Goal: Transaction & Acquisition: Obtain resource

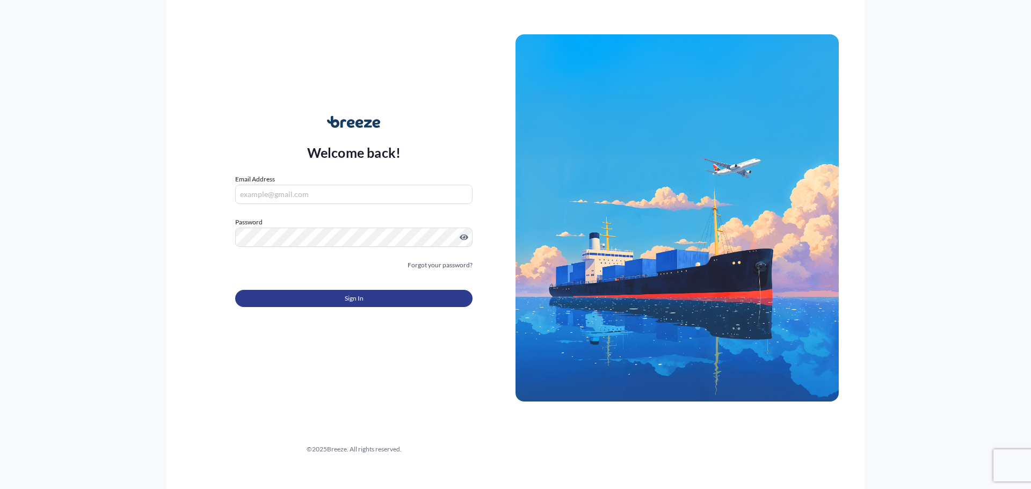
type input "[EMAIL_ADDRESS][DOMAIN_NAME]"
click at [380, 293] on button "Sign In" at bounding box center [353, 298] width 237 height 17
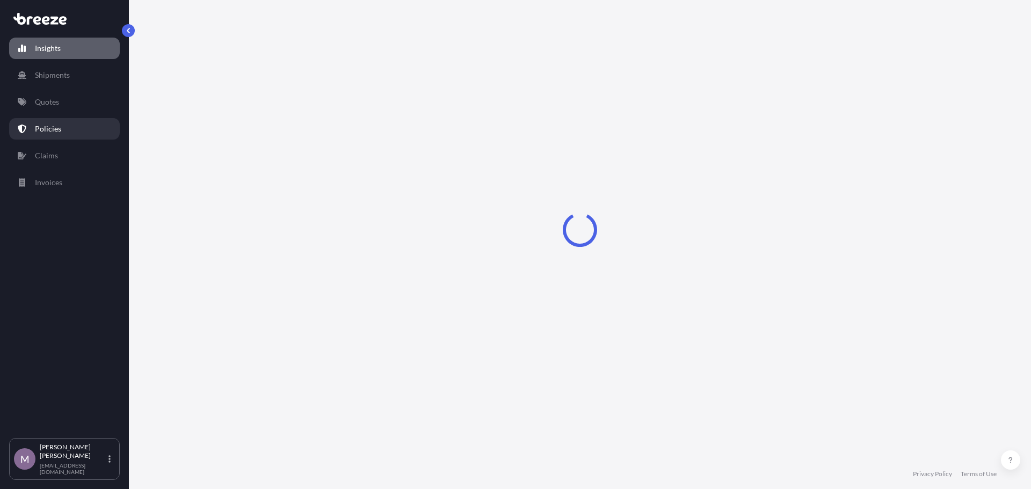
select select "2025"
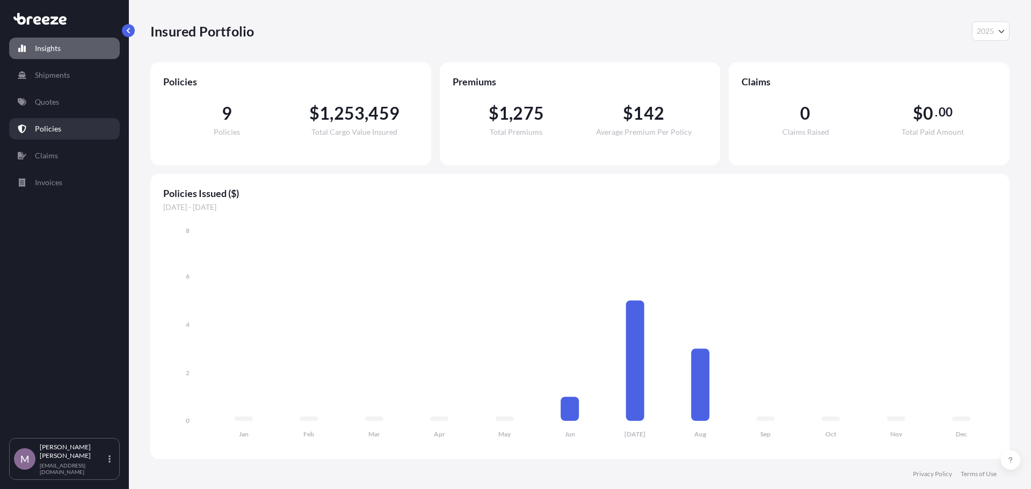
click at [74, 138] on link "Policies" at bounding box center [64, 128] width 111 height 21
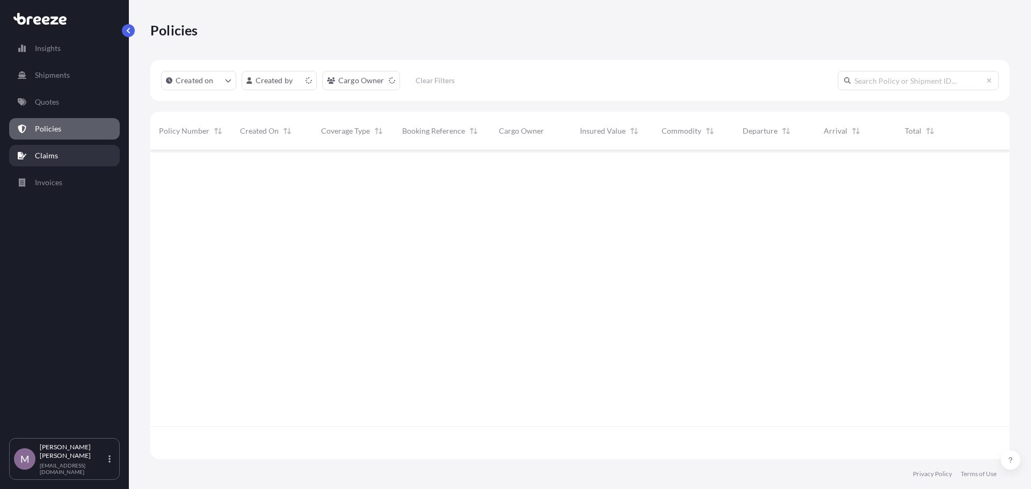
click at [63, 157] on link "Claims" at bounding box center [64, 155] width 111 height 21
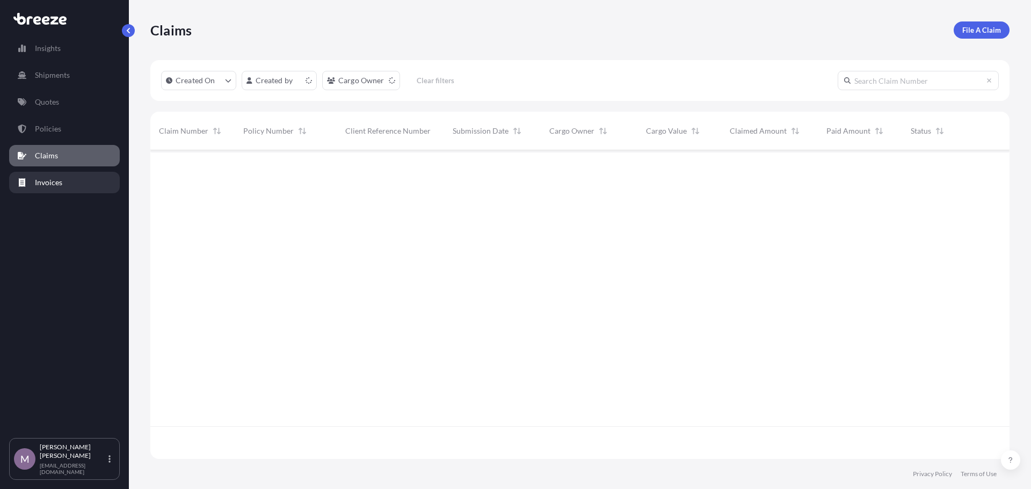
scroll to position [307, 851]
click at [53, 185] on p "Invoices" at bounding box center [48, 182] width 27 height 11
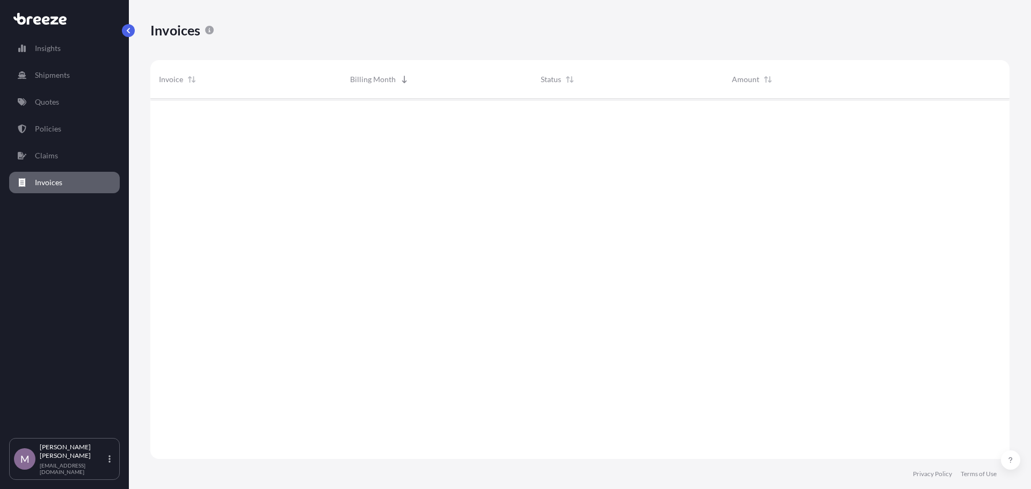
scroll to position [391, 851]
click at [60, 129] on p "Policies" at bounding box center [48, 129] width 26 height 11
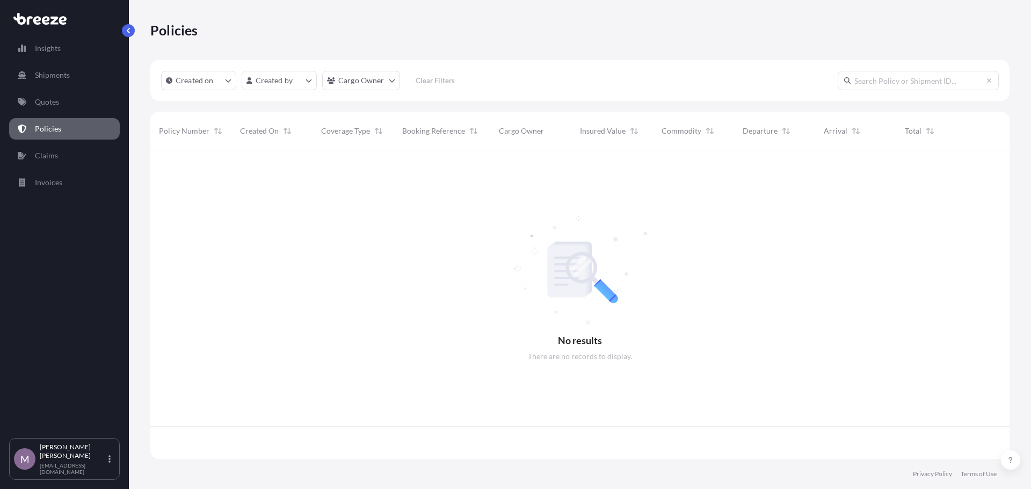
scroll to position [307, 851]
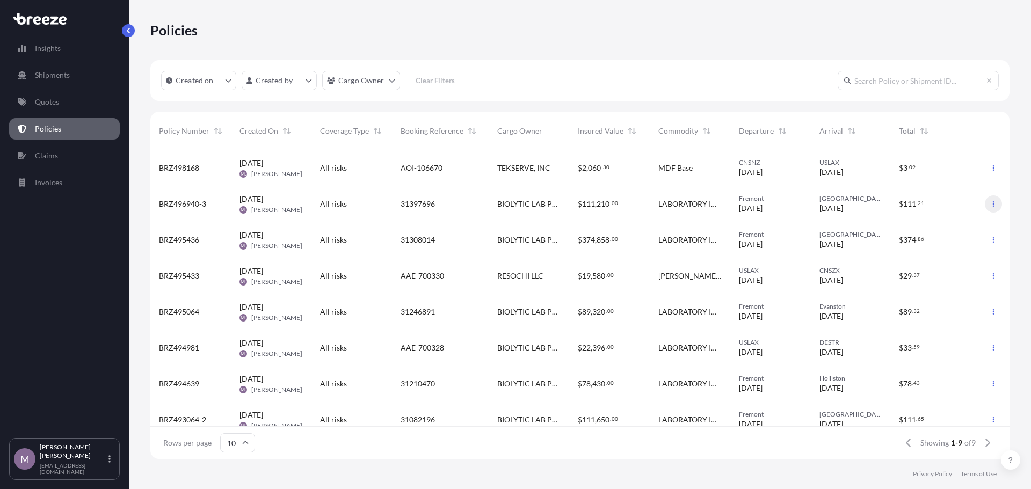
click at [991, 201] on icon "button" at bounding box center [994, 204] width 6 height 6
click at [928, 209] on p "Duplicate quote" at bounding box center [927, 206] width 54 height 11
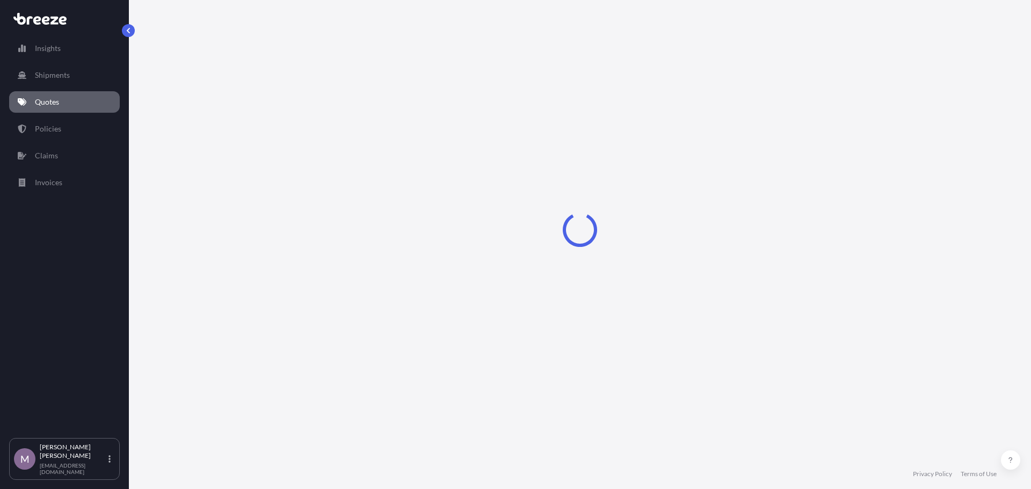
select select "Road"
select select "1"
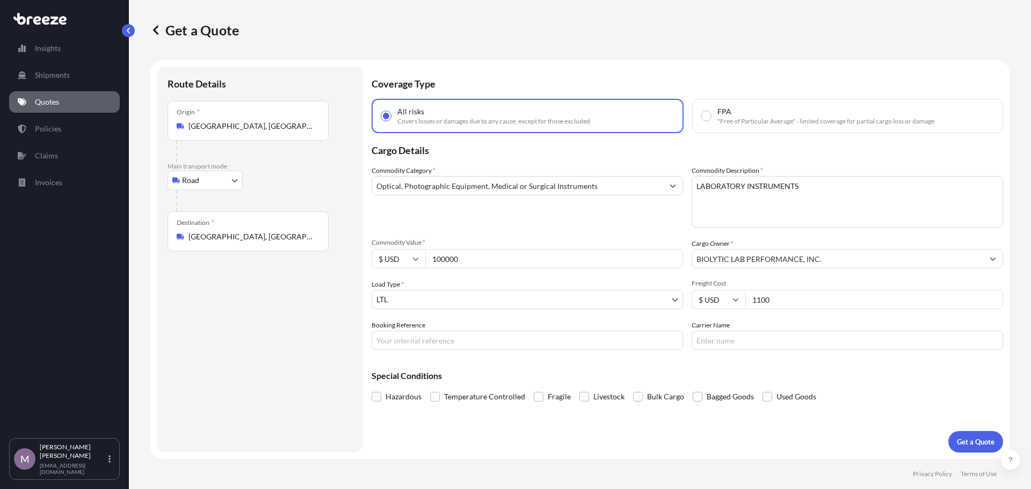
click at [782, 300] on input "1100" at bounding box center [875, 299] width 258 height 19
drag, startPoint x: 785, startPoint y: 300, endPoint x: 737, endPoint y: 302, distance: 48.9
click at [737, 302] on div "$ USD 1100" at bounding box center [848, 299] width 312 height 19
type input "225000"
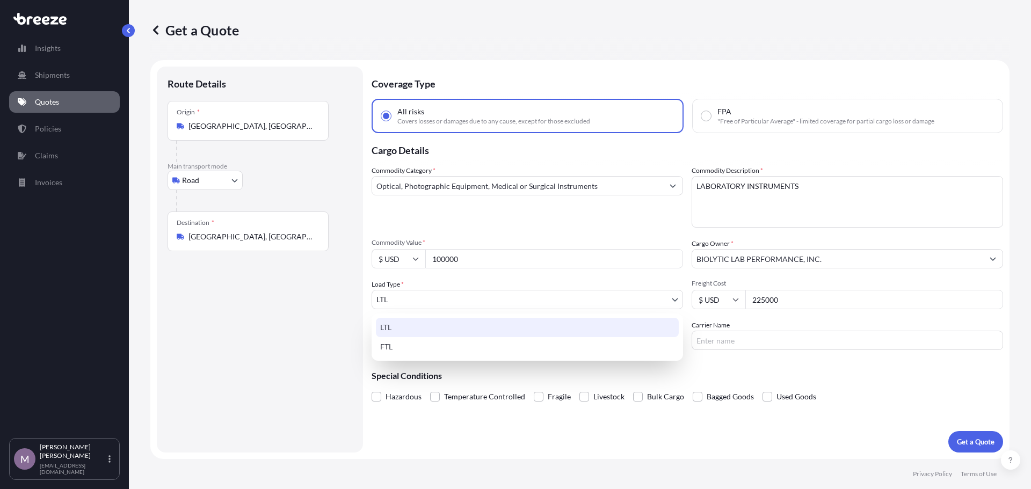
click at [458, 299] on body "Insights Shipments Quotes Policies Claims Invoices M [PERSON_NAME] [EMAIL_ADDRE…" at bounding box center [515, 244] width 1031 height 489
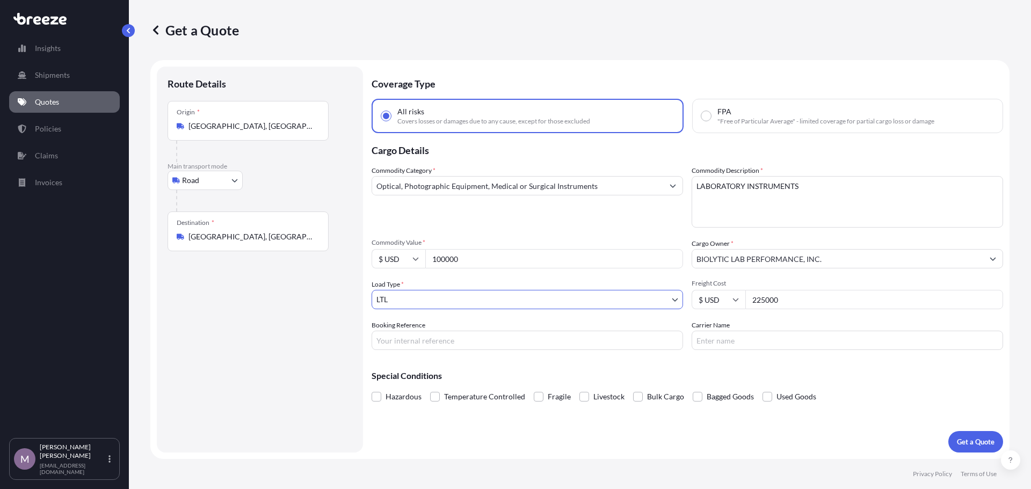
click at [478, 291] on body "Insights Shipments Quotes Policies Claims Invoices M [PERSON_NAME] [EMAIL_ADDRE…" at bounding box center [515, 244] width 1031 height 489
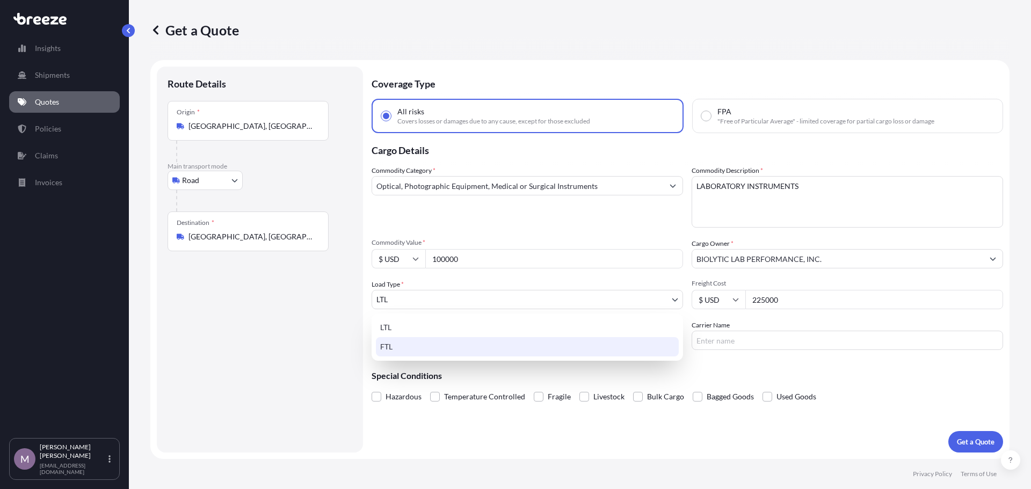
click at [444, 357] on div "LTL FTL" at bounding box center [528, 337] width 312 height 47
click at [445, 347] on div "FTL" at bounding box center [527, 346] width 303 height 19
select select "2"
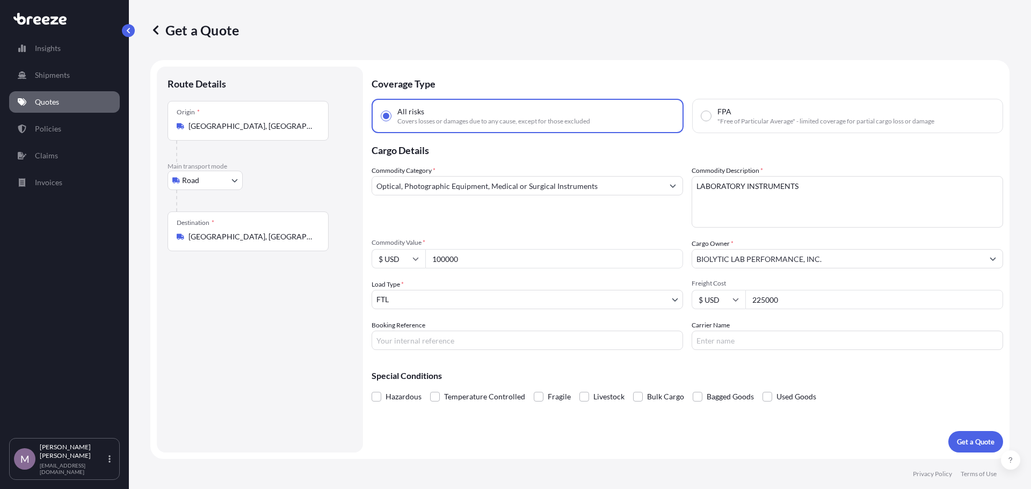
drag, startPoint x: 802, startPoint y: 304, endPoint x: 686, endPoint y: 302, distance: 115.5
click at [686, 302] on div "Commodity Category * Optical, Photographic Equipment, Medical or Surgical Instr…" at bounding box center [688, 257] width 632 height 185
drag, startPoint x: 529, startPoint y: 259, endPoint x: 401, endPoint y: 268, distance: 128.1
click at [401, 268] on div "$ USD 100000" at bounding box center [528, 258] width 312 height 19
paste input "225"
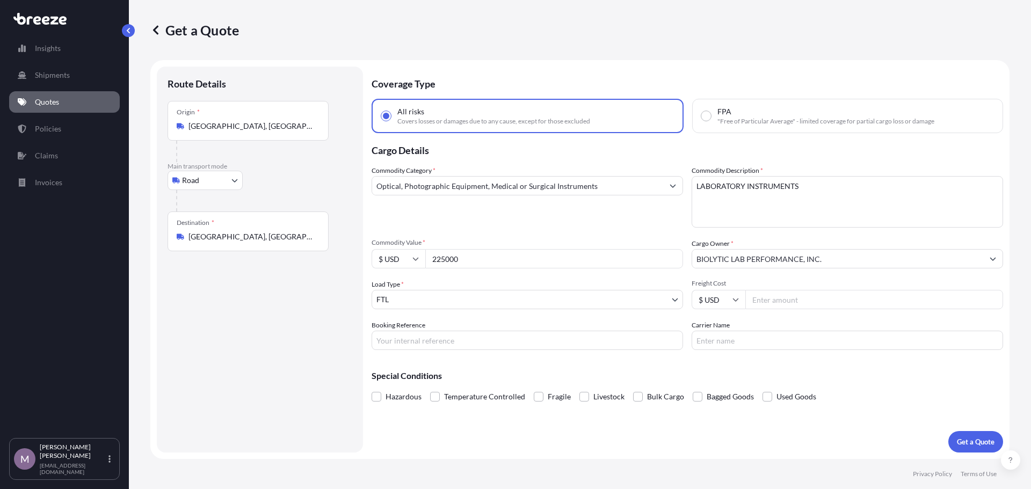
type input "225000"
click at [768, 304] on input "Freight Cost" at bounding box center [875, 299] width 258 height 19
click at [976, 436] on button "Get a Quote" at bounding box center [976, 441] width 55 height 21
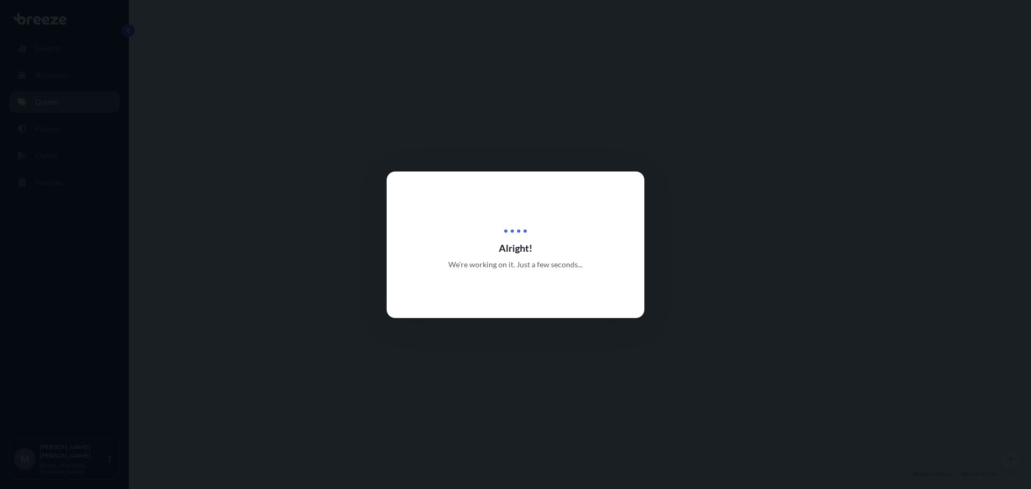
select select "Road"
select select "2"
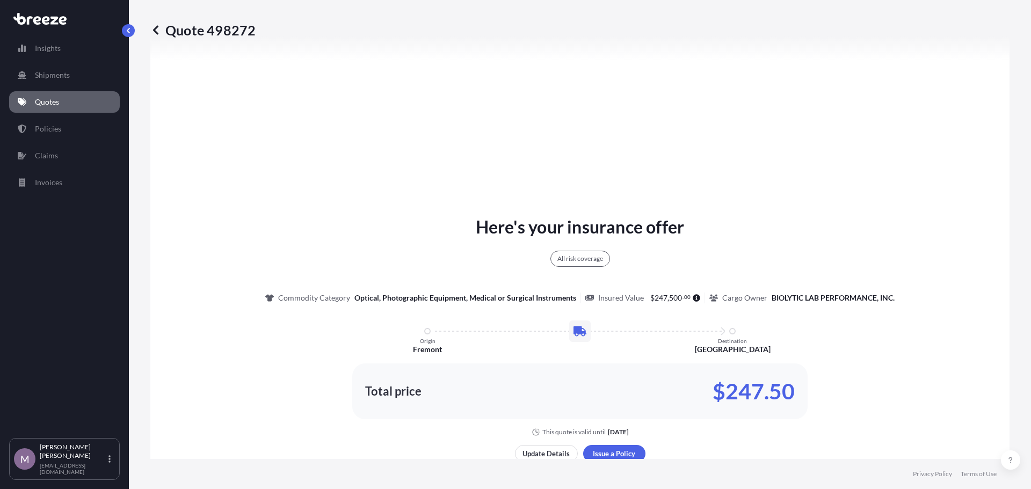
scroll to position [444, 0]
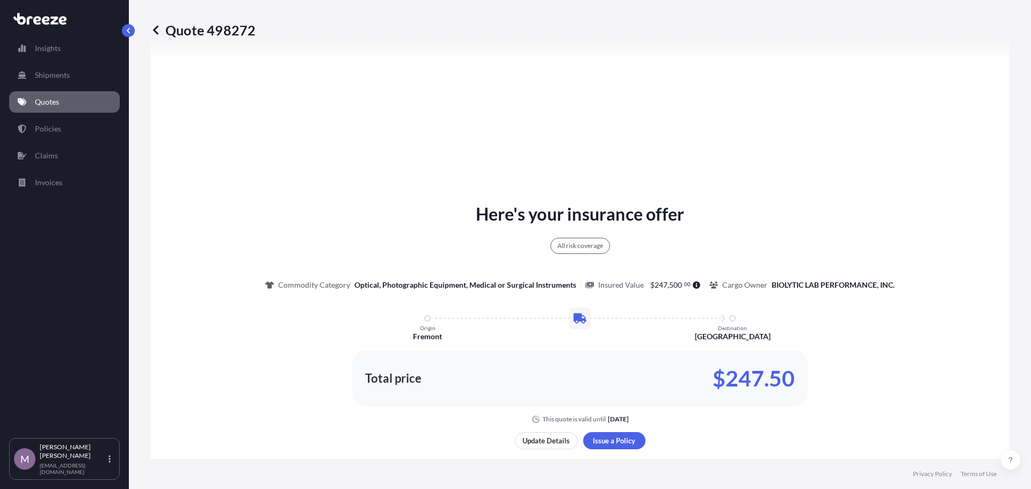
click at [90, 107] on link "Quotes" at bounding box center [64, 101] width 111 height 21
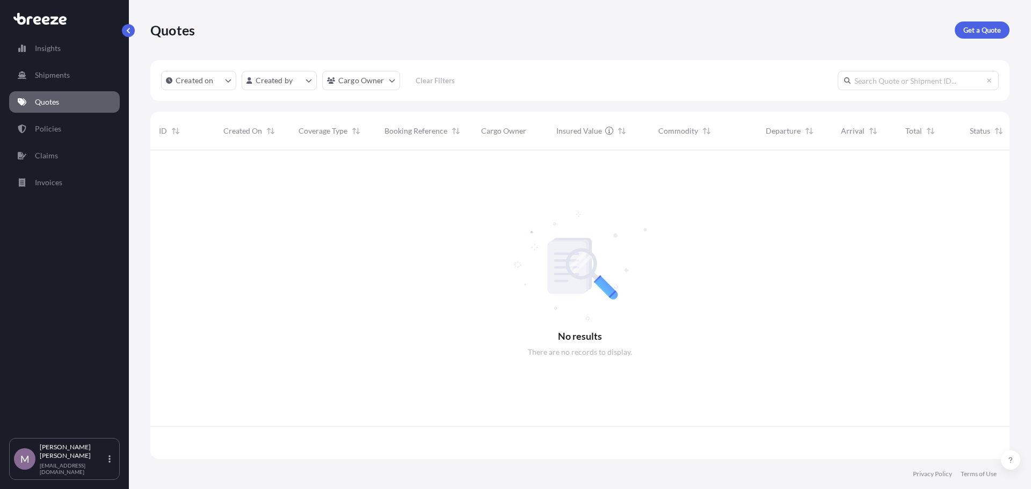
scroll to position [307, 851]
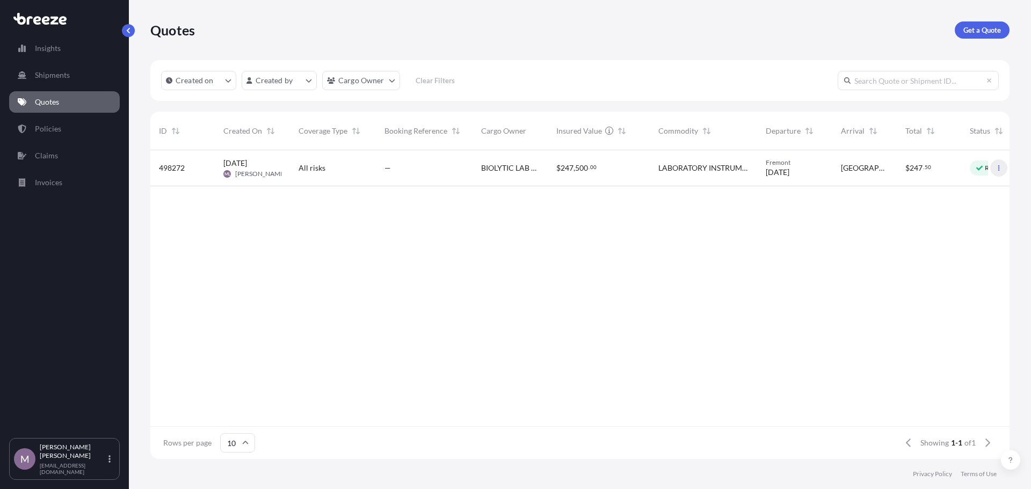
click at [1004, 168] on button "button" at bounding box center [999, 168] width 17 height 17
click at [419, 211] on div "498272 [DATE] ML [PERSON_NAME] All risks — BIOLYTIC LAB PERFORMANCE, INC. $ 247…" at bounding box center [604, 288] width 908 height 276
